Goal: Transaction & Acquisition: Purchase product/service

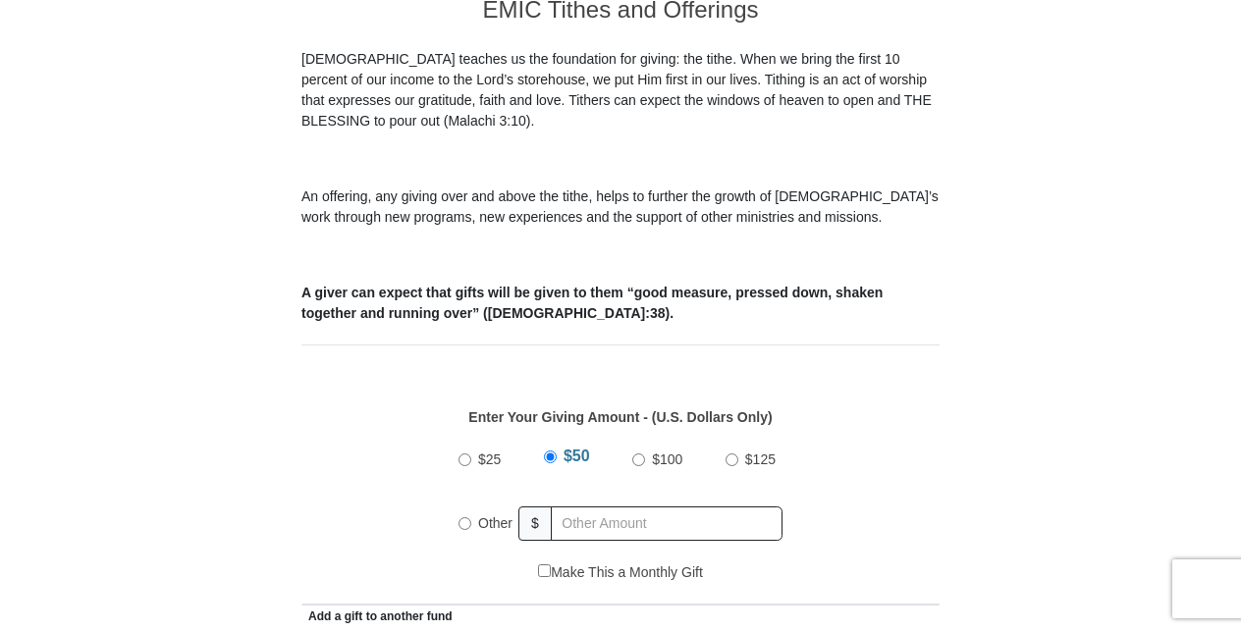
scroll to position [637, 0]
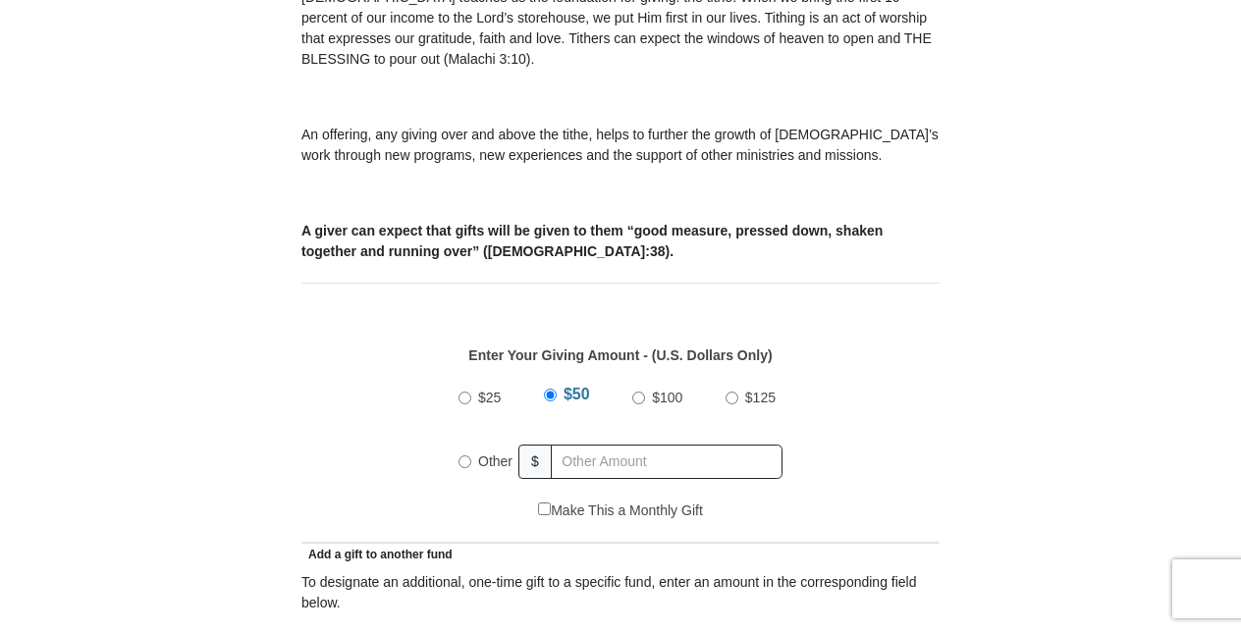
click at [467, 456] on input "Other" at bounding box center [465, 462] width 13 height 13
radio input "true"
type input "150.00"
type input "100.00"
type input "50.00"
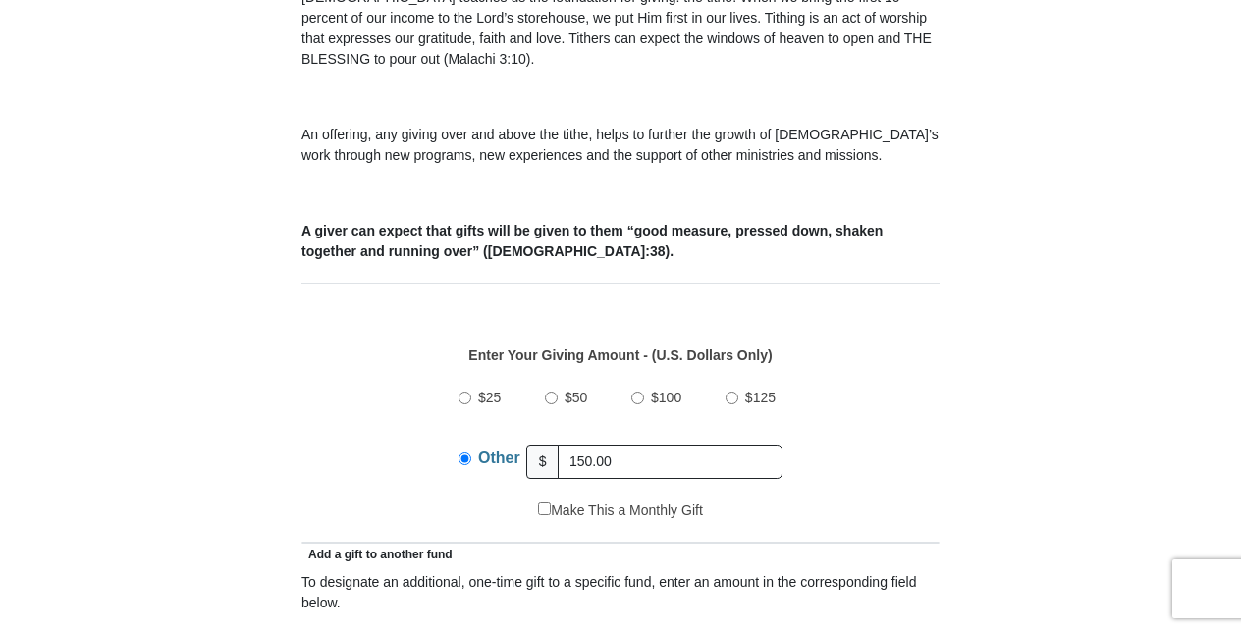
type input "[PERSON_NAME]"
type input "[EMAIL_ADDRESS][DOMAIN_NAME]"
type input "[STREET_ADDRESS][US_STATE]"
type input "Ashland"
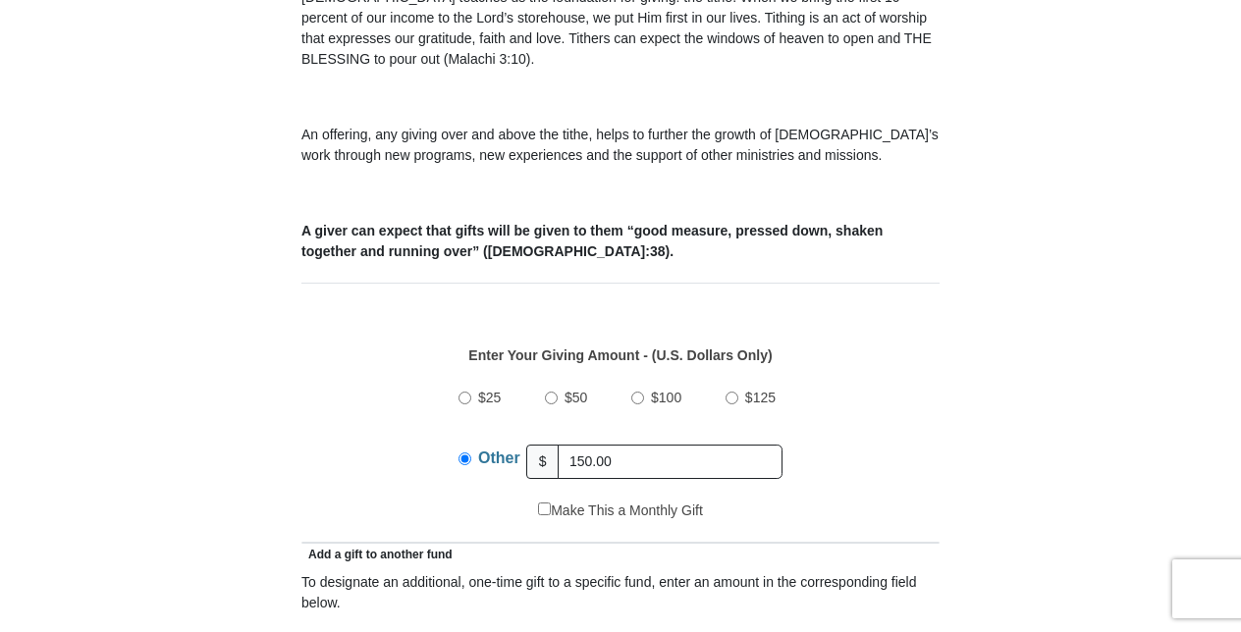
select select "VA"
type input "23005"
type input "8048407479"
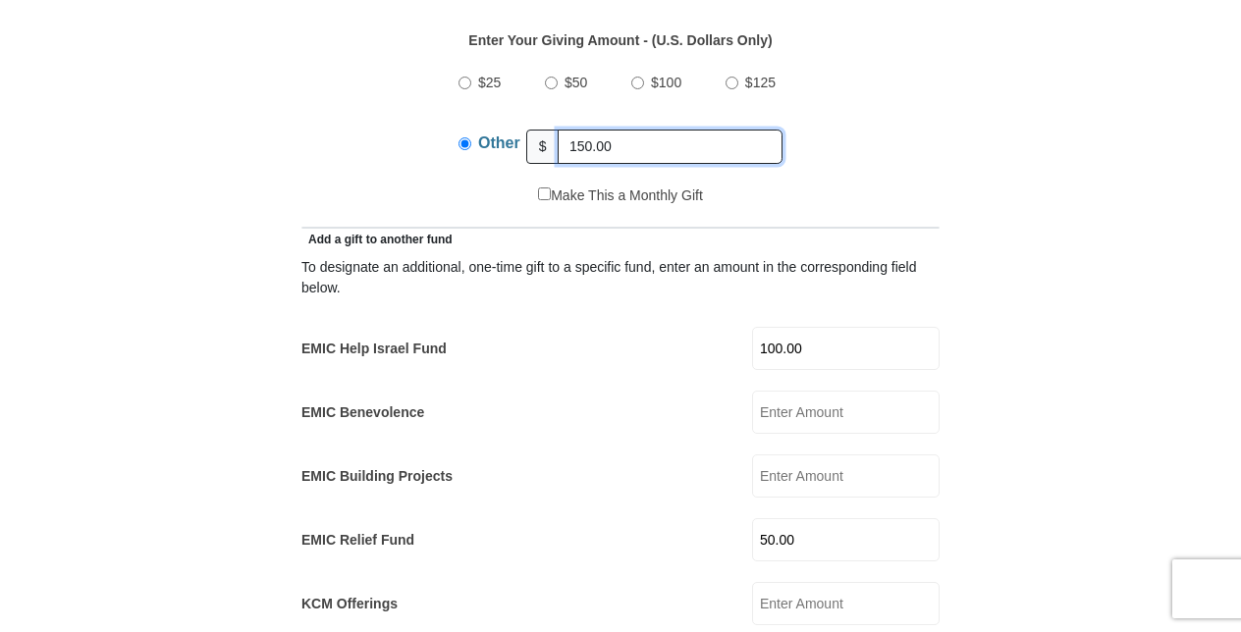
scroll to position [957, 0]
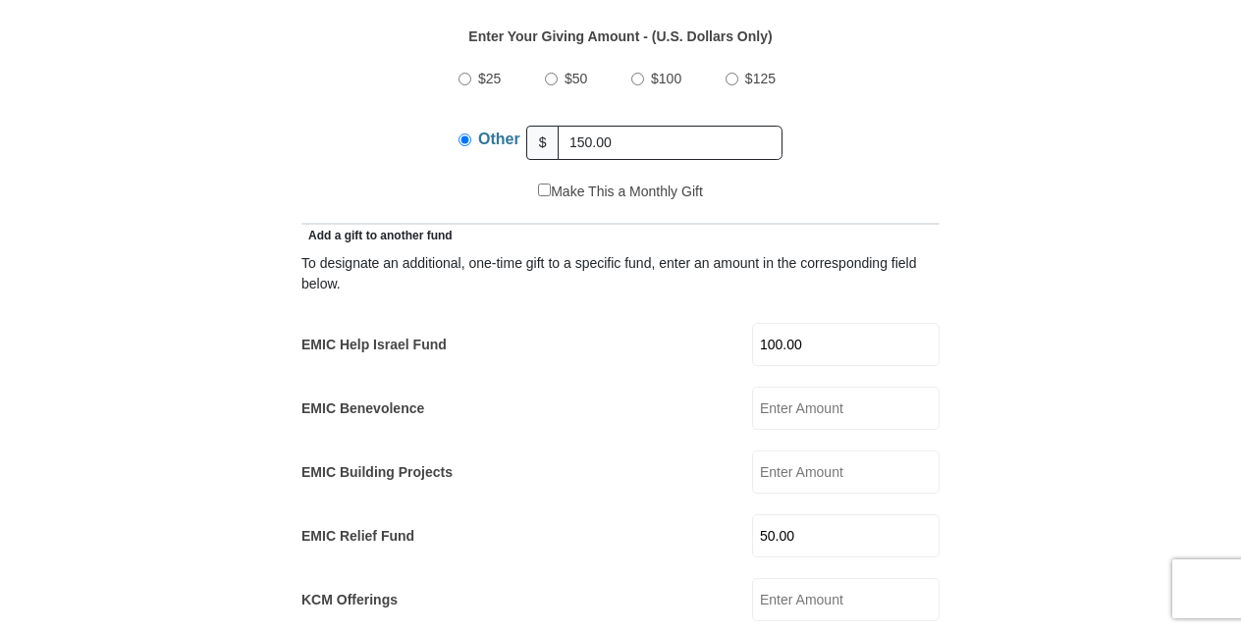
click at [918, 323] on input "100.00" at bounding box center [846, 344] width 188 height 43
type input "1"
click at [1045, 452] on form "[GEOGRAPHIC_DATA][DEMOGRAPHIC_DATA] Online Giving Because of gifts like yours, …" at bounding box center [621, 574] width 1120 height 2905
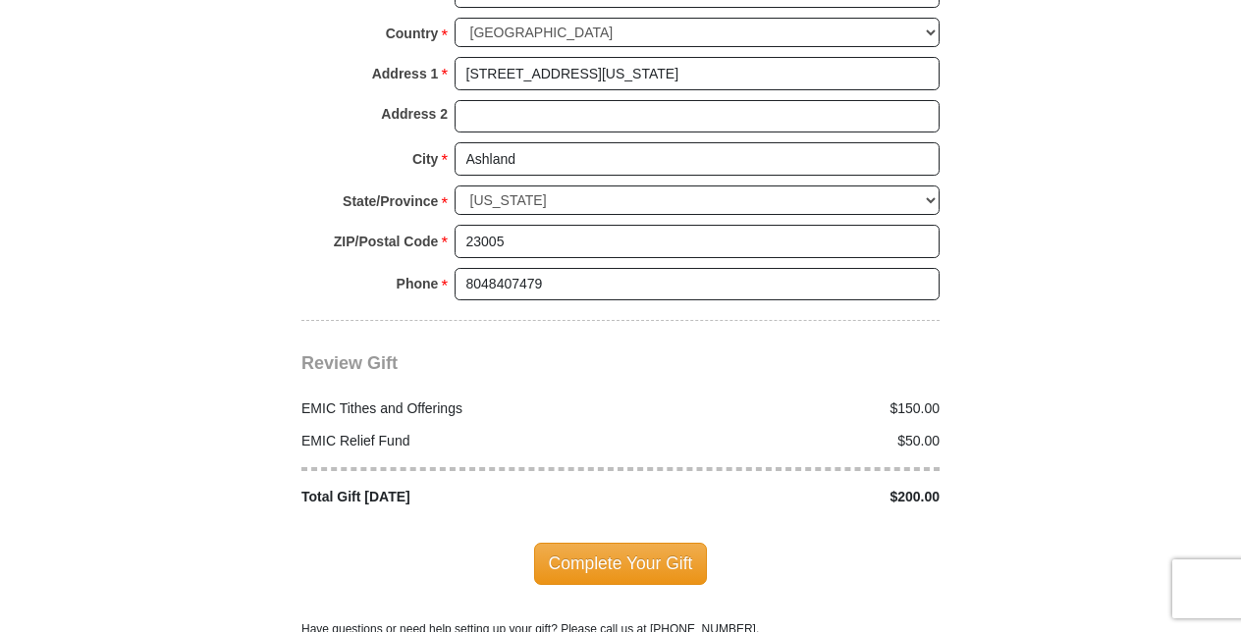
scroll to position [2240, 0]
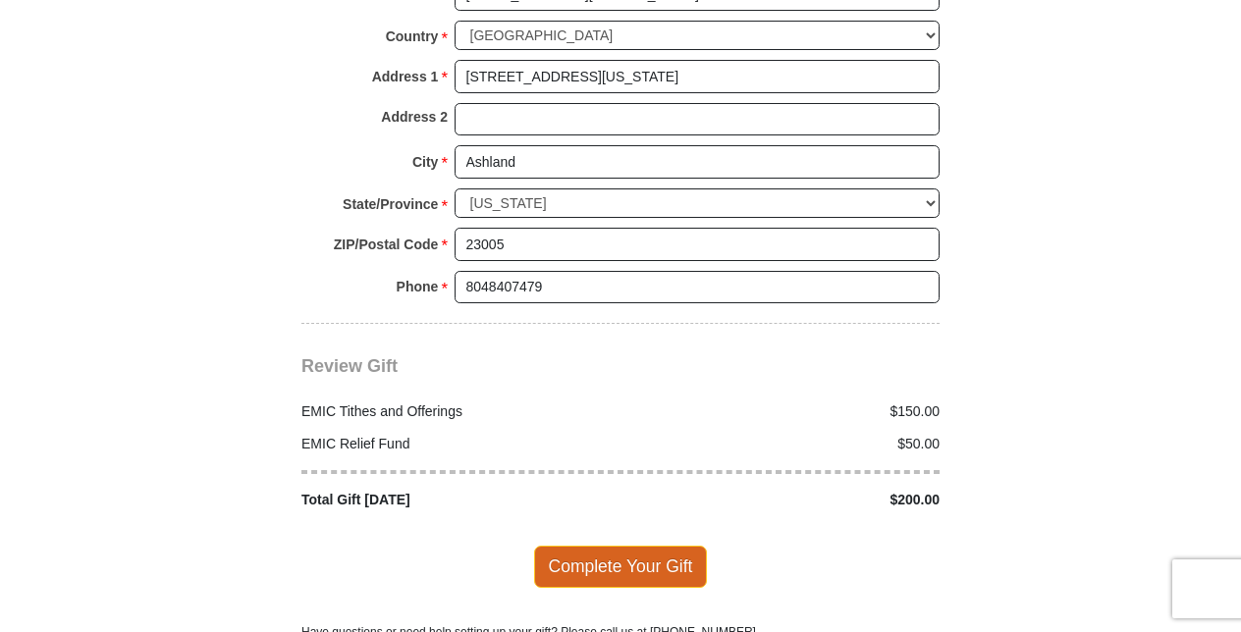
click at [616, 546] on span "Complete Your Gift" at bounding box center [621, 566] width 174 height 41
